Goal: Task Accomplishment & Management: Manage account settings

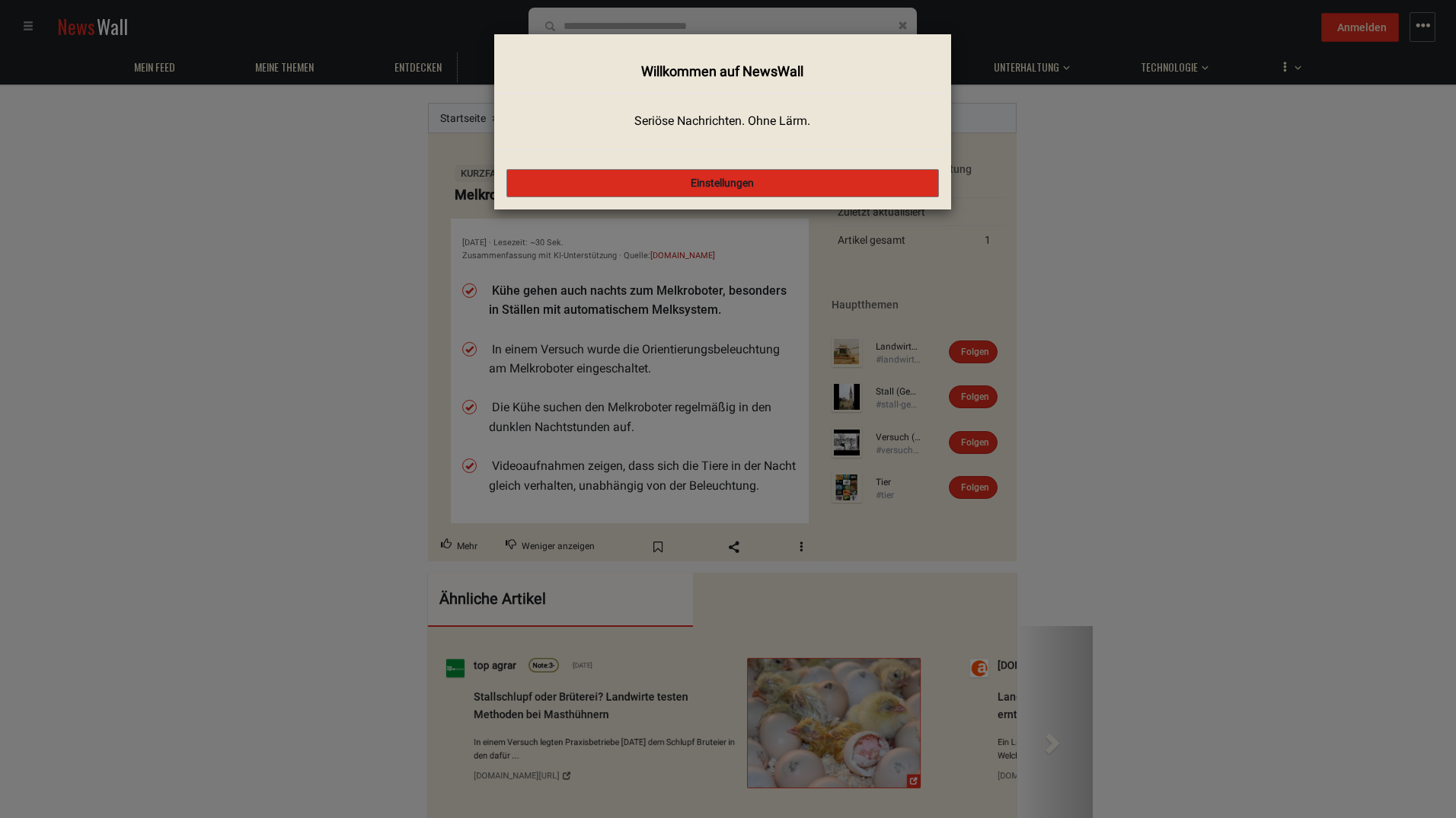
click at [718, 182] on button "Einstellungen" at bounding box center [723, 183] width 433 height 29
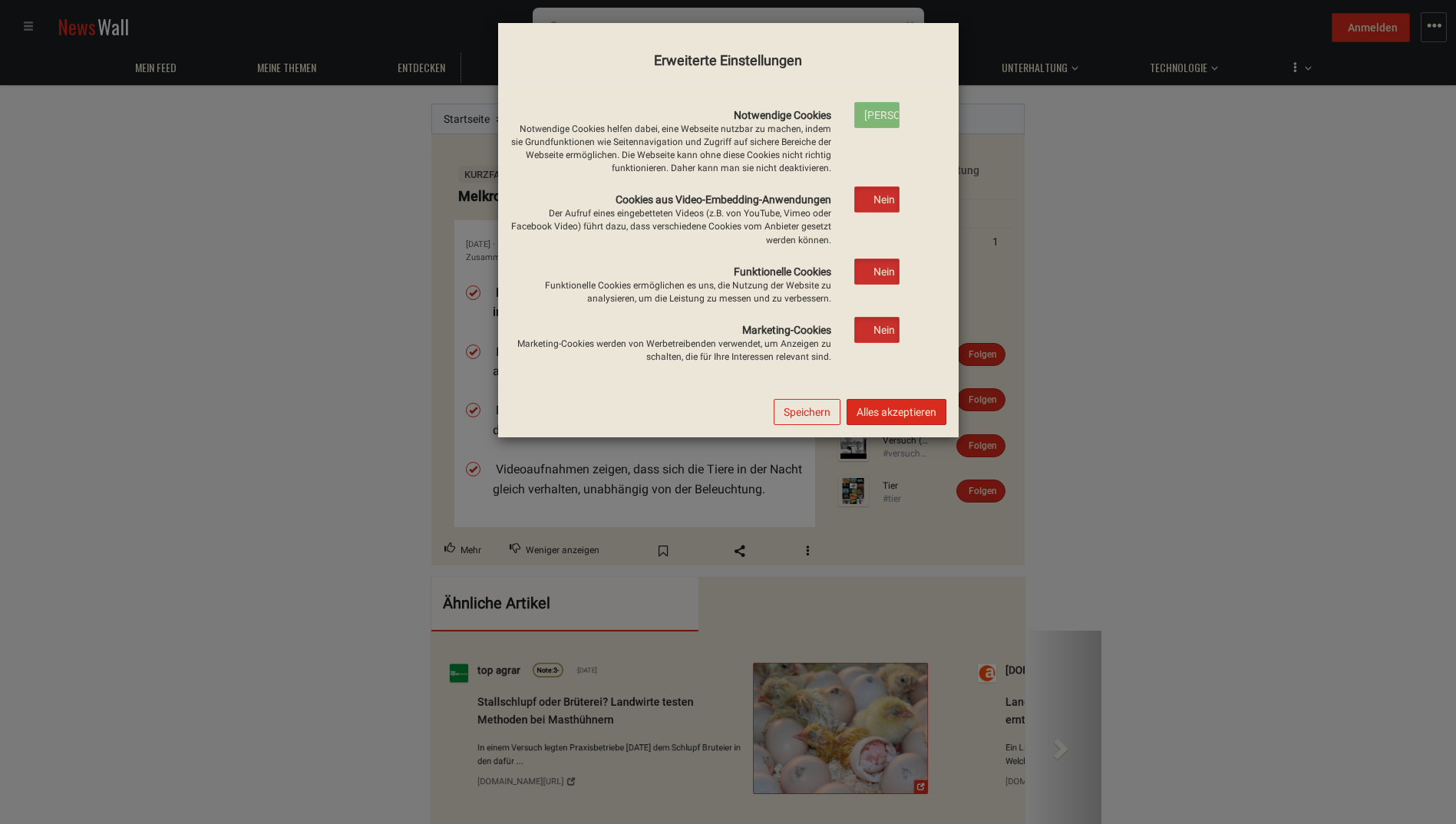
click at [869, 116] on label "[PERSON_NAME]" at bounding box center [877, 115] width 44 height 24
click at [794, 408] on button "Speichern" at bounding box center [806, 412] width 67 height 26
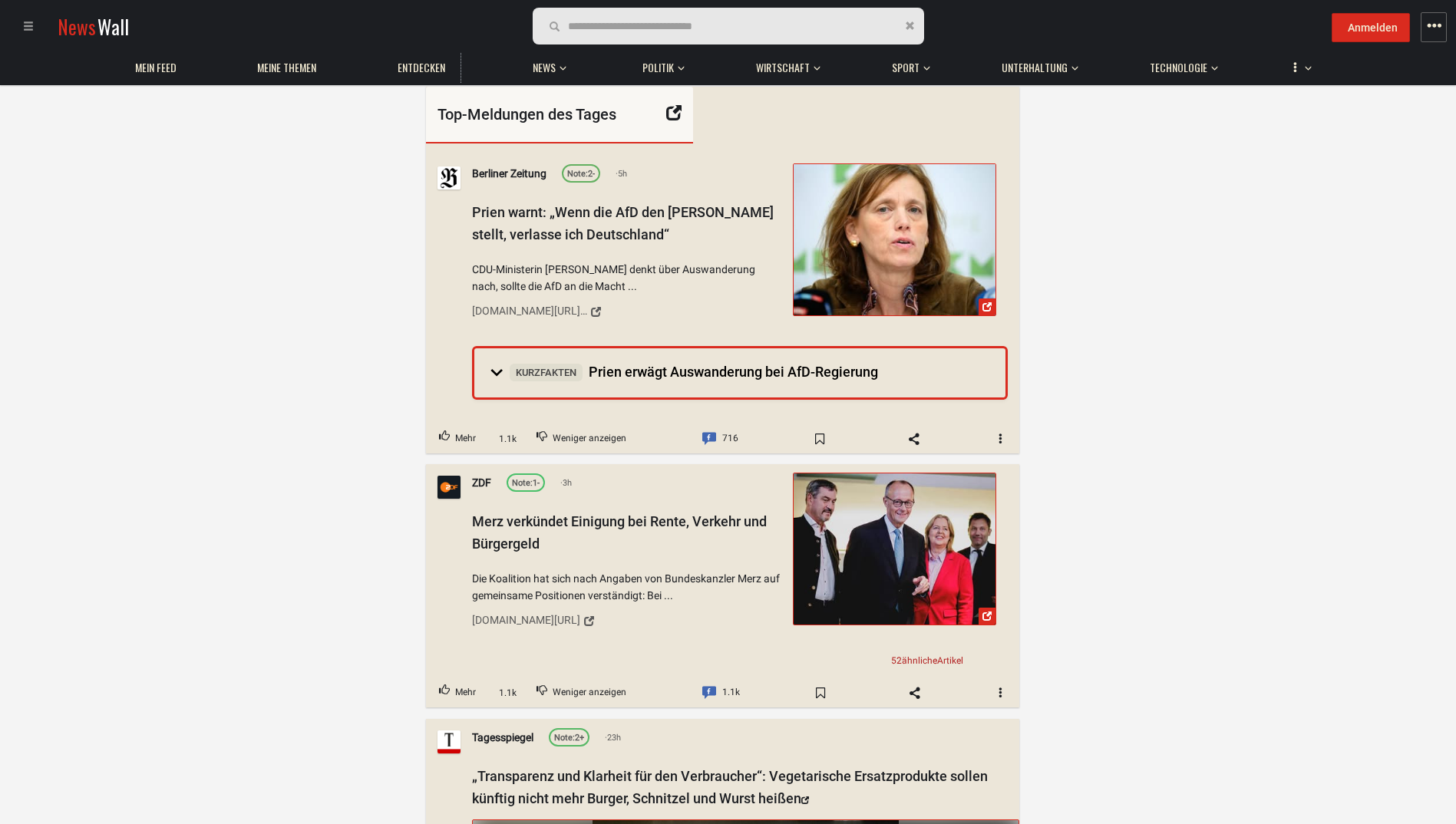
scroll to position [997, 0]
